Goal: Find specific page/section: Find specific page/section

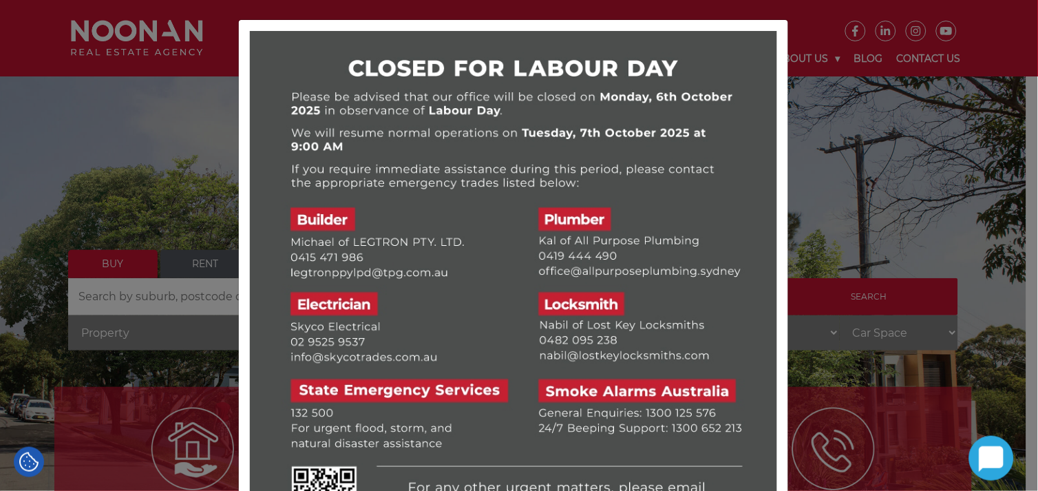
click at [783, 218] on div at bounding box center [519, 245] width 1038 height 491
